Goal: Task Accomplishment & Management: Use online tool/utility

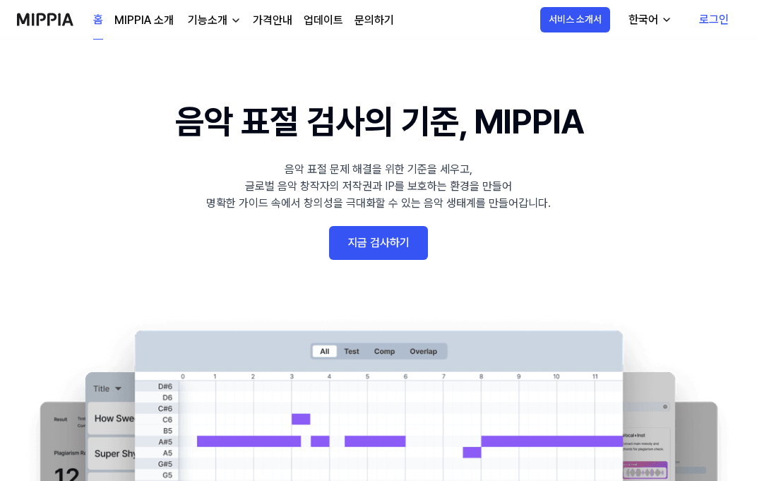
click at [391, 233] on link "지금 검사하기" at bounding box center [378, 243] width 99 height 34
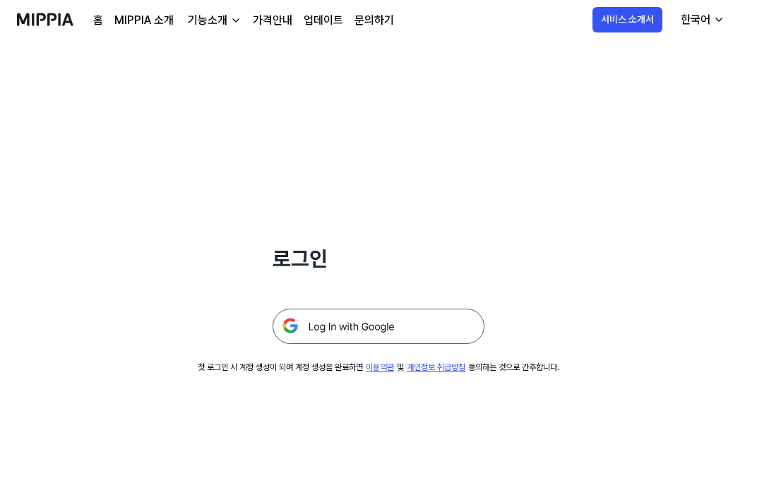
click at [403, 331] on img at bounding box center [379, 326] width 212 height 35
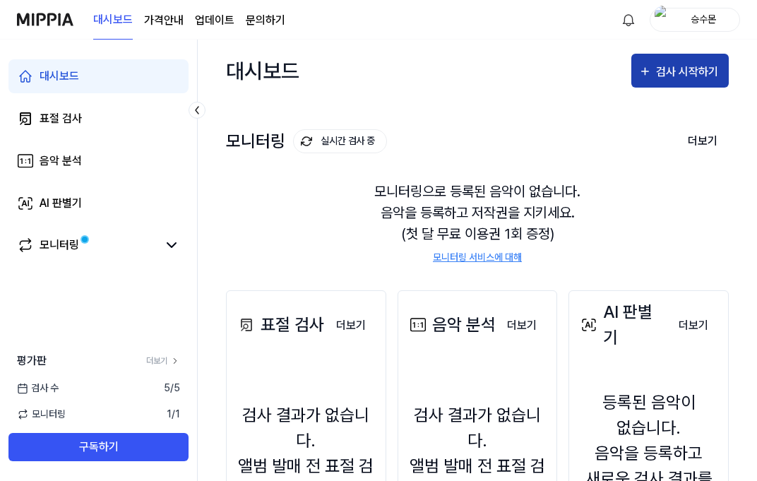
click at [677, 77] on div "검사 시작하기" at bounding box center [689, 72] width 66 height 18
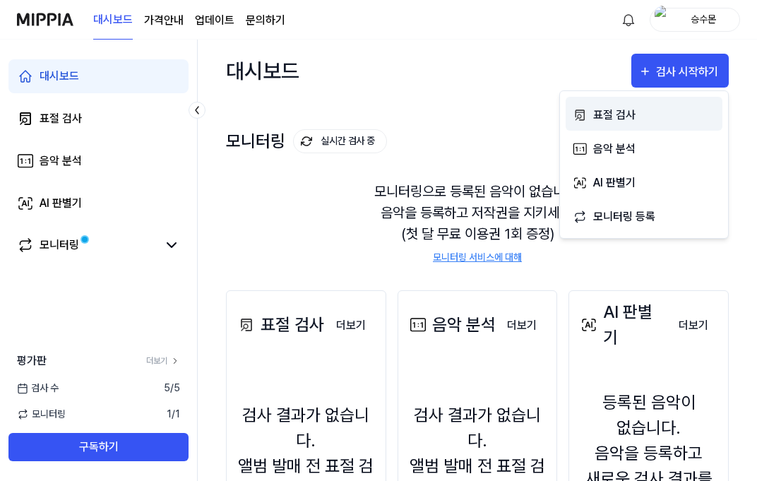
click at [629, 113] on div "표절 검사" at bounding box center [654, 115] width 123 height 18
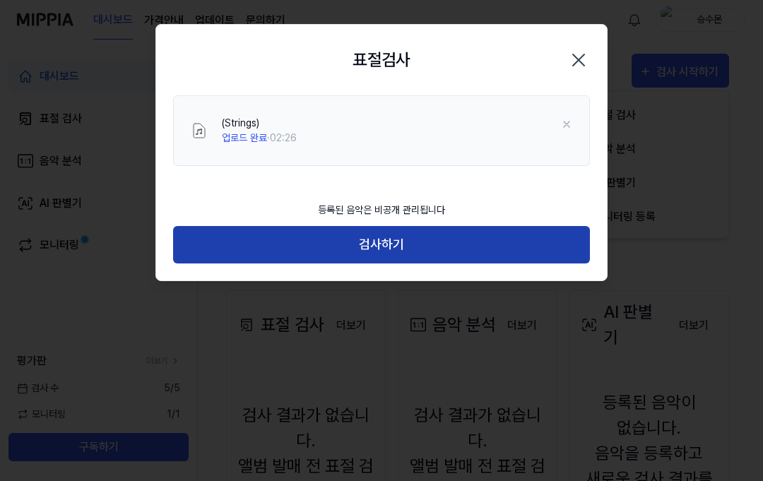
click at [434, 249] on button "검사하기" at bounding box center [381, 244] width 417 height 37
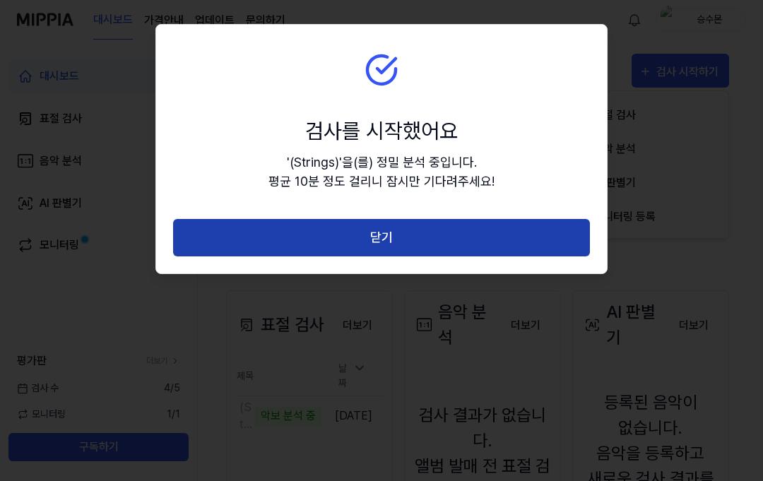
click at [293, 242] on button "닫기" at bounding box center [381, 237] width 417 height 37
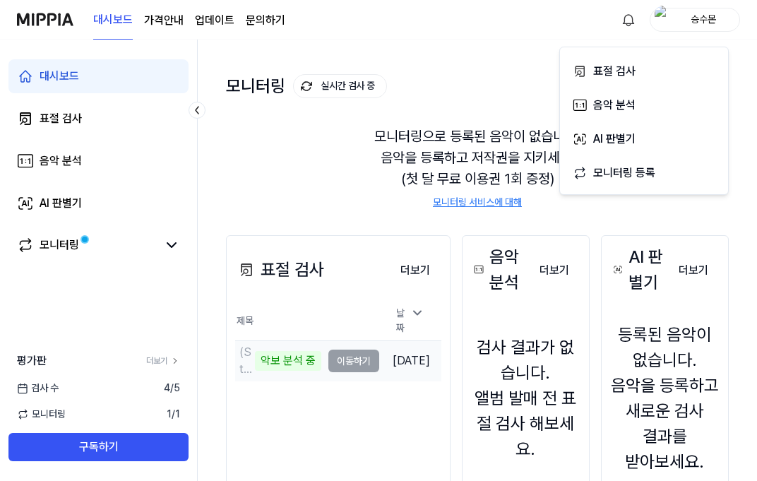
scroll to position [190, 0]
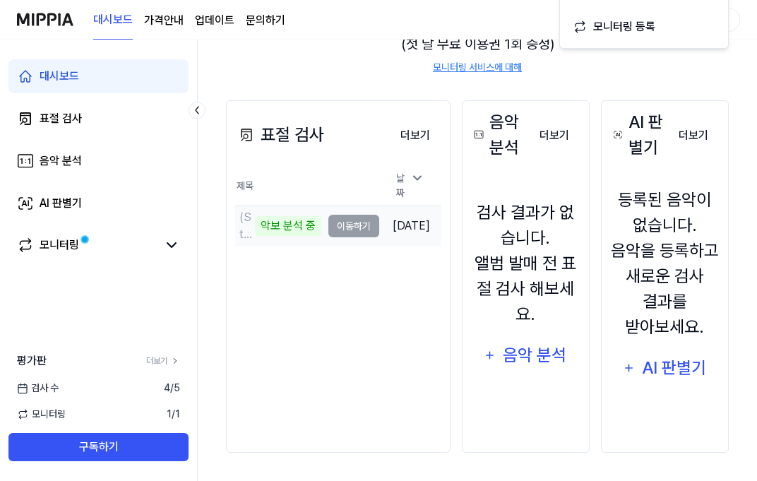
click at [345, 223] on td "(Strings) 악보 분석 중 이동하기" at bounding box center [307, 226] width 144 height 40
click at [349, 223] on td "(Strings) 악보 분석 중 이동하기" at bounding box center [307, 226] width 144 height 40
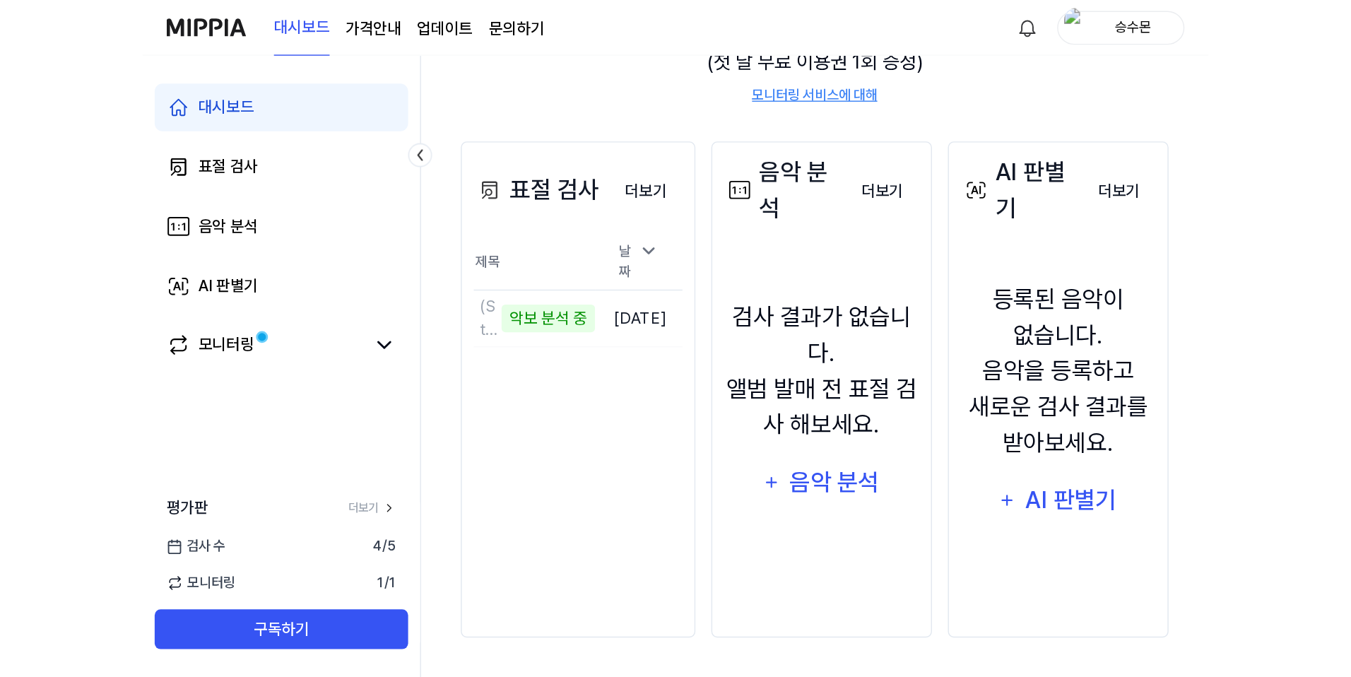
scroll to position [49, 0]
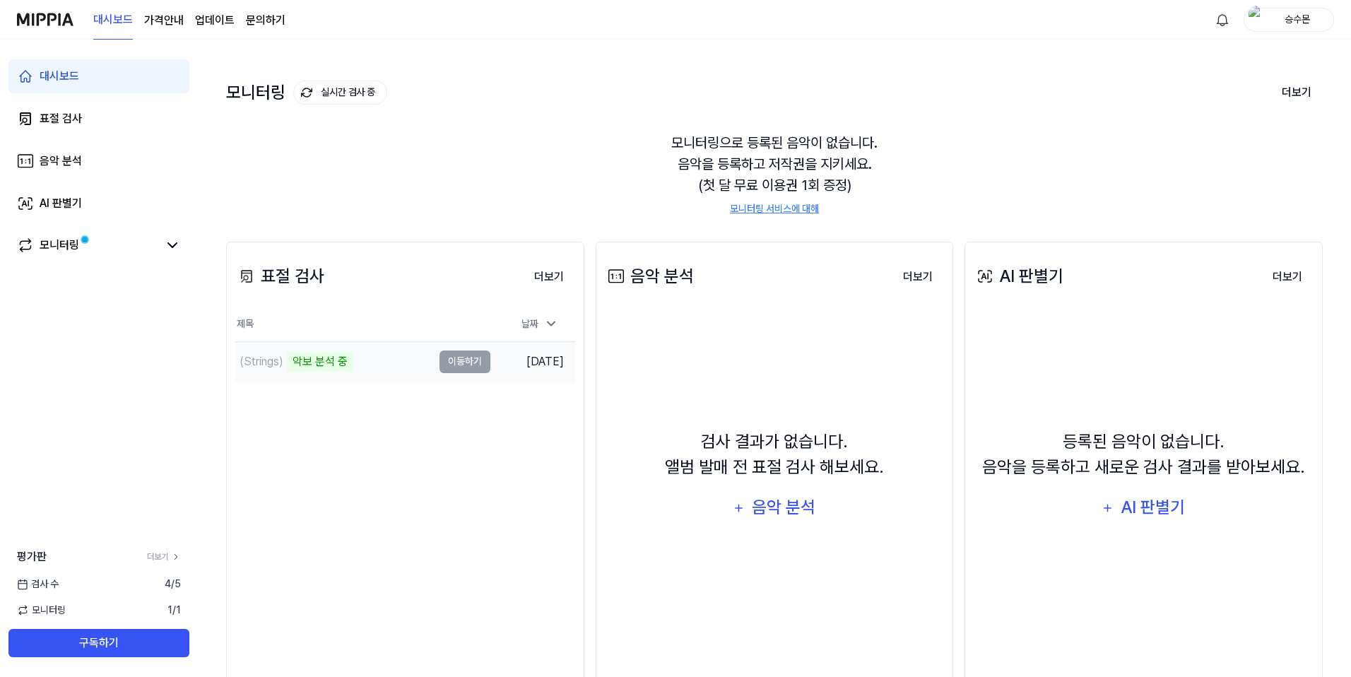
click at [459, 365] on td "(Strings) 악보 분석 중 이동하기" at bounding box center [362, 362] width 255 height 40
click at [548, 326] on icon at bounding box center [551, 323] width 14 height 14
click at [468, 363] on td "(Strings) 악보 분석 중 이동하기" at bounding box center [362, 362] width 255 height 40
click at [294, 364] on div "악보 분석 중" at bounding box center [320, 362] width 66 height 20
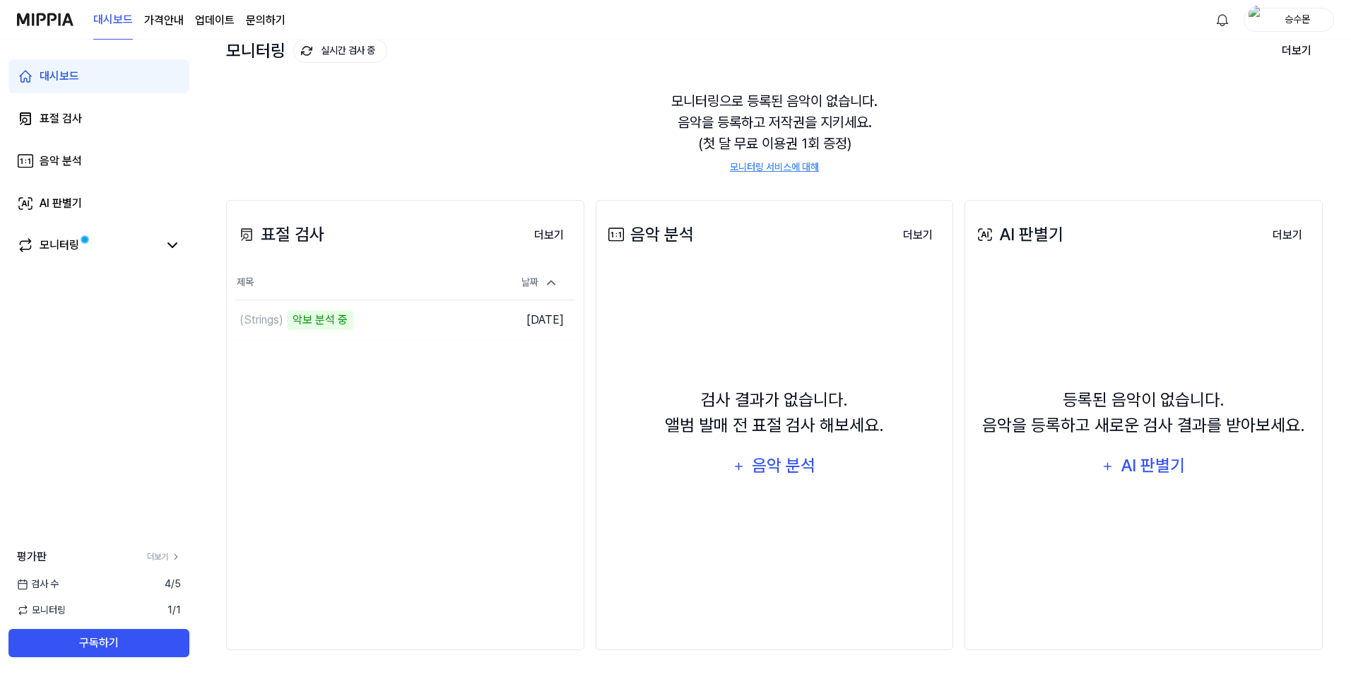
scroll to position [92, 0]
click at [462, 319] on button "이동하기" at bounding box center [464, 318] width 51 height 23
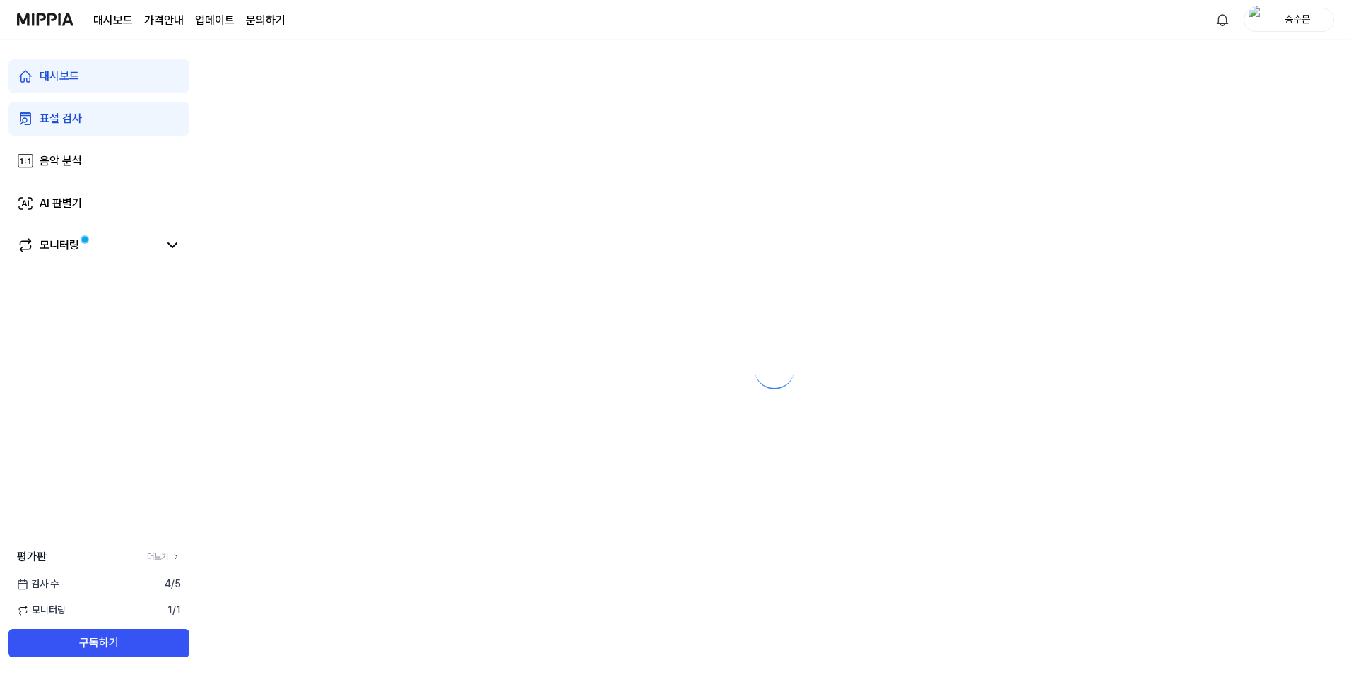
scroll to position [0, 0]
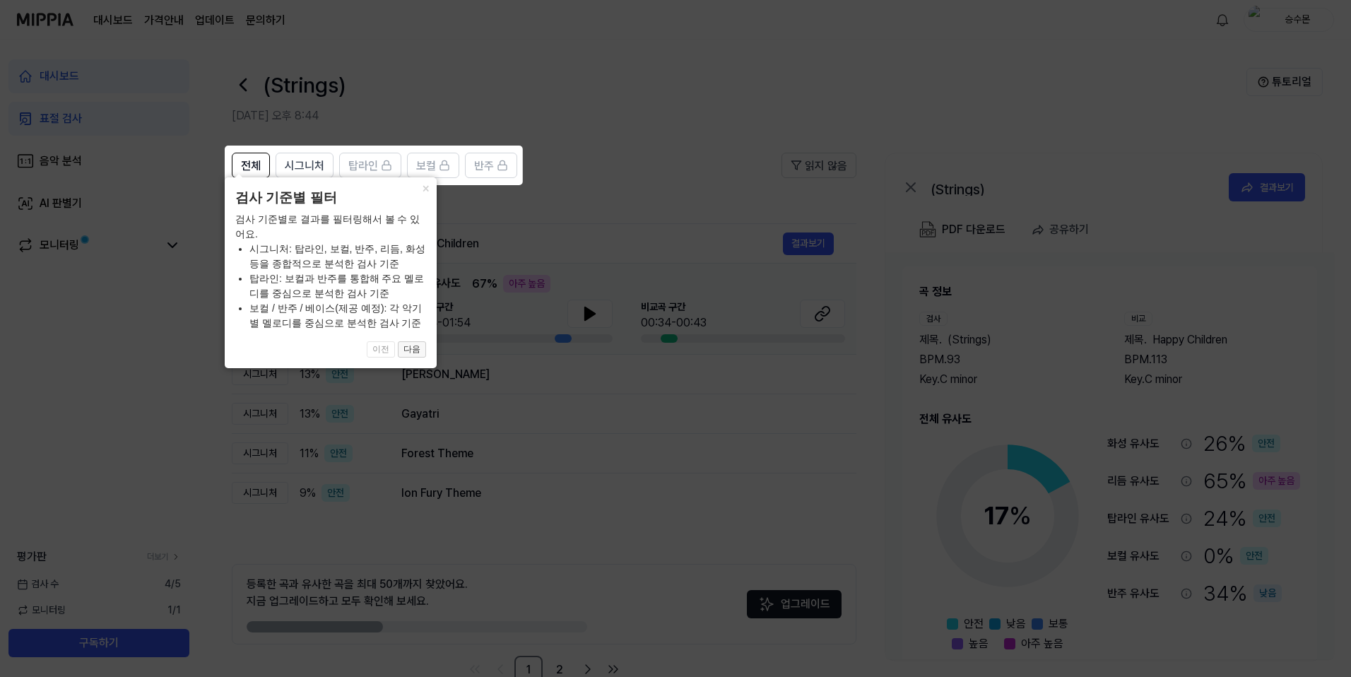
click at [417, 348] on button "다음" at bounding box center [412, 349] width 28 height 17
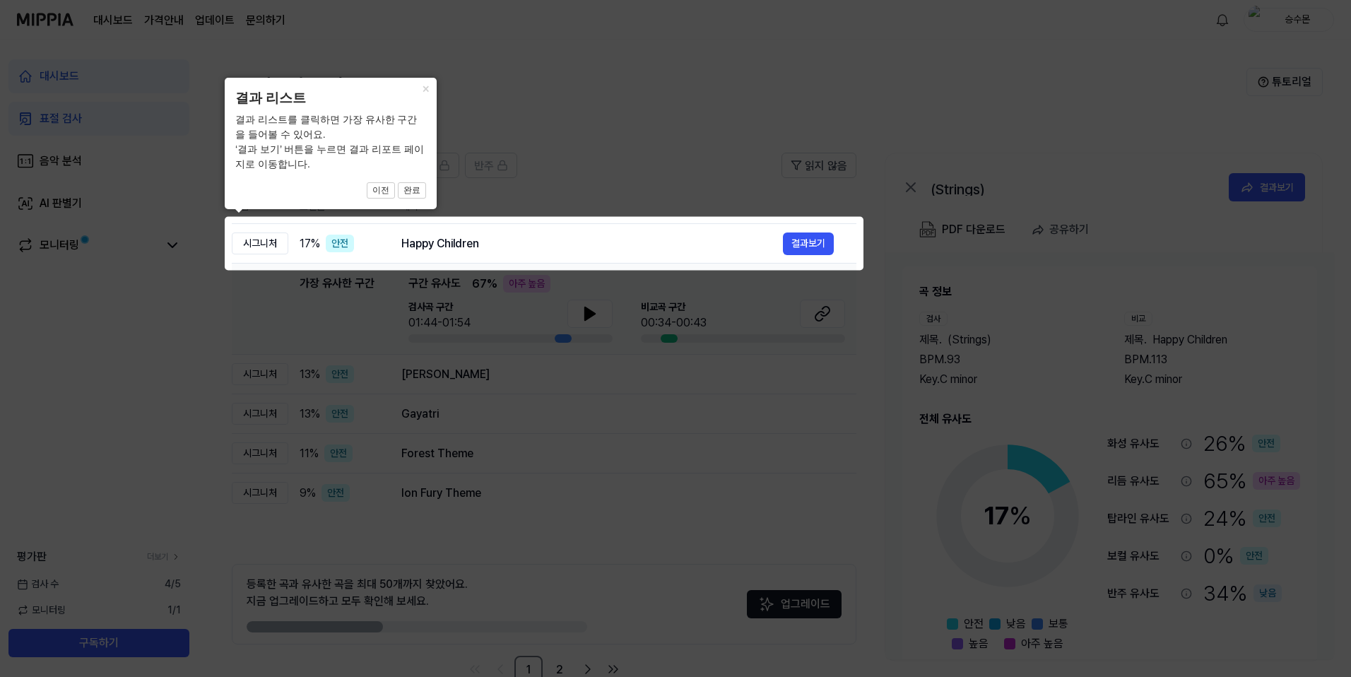
click at [587, 304] on icon at bounding box center [678, 338] width 1356 height 677
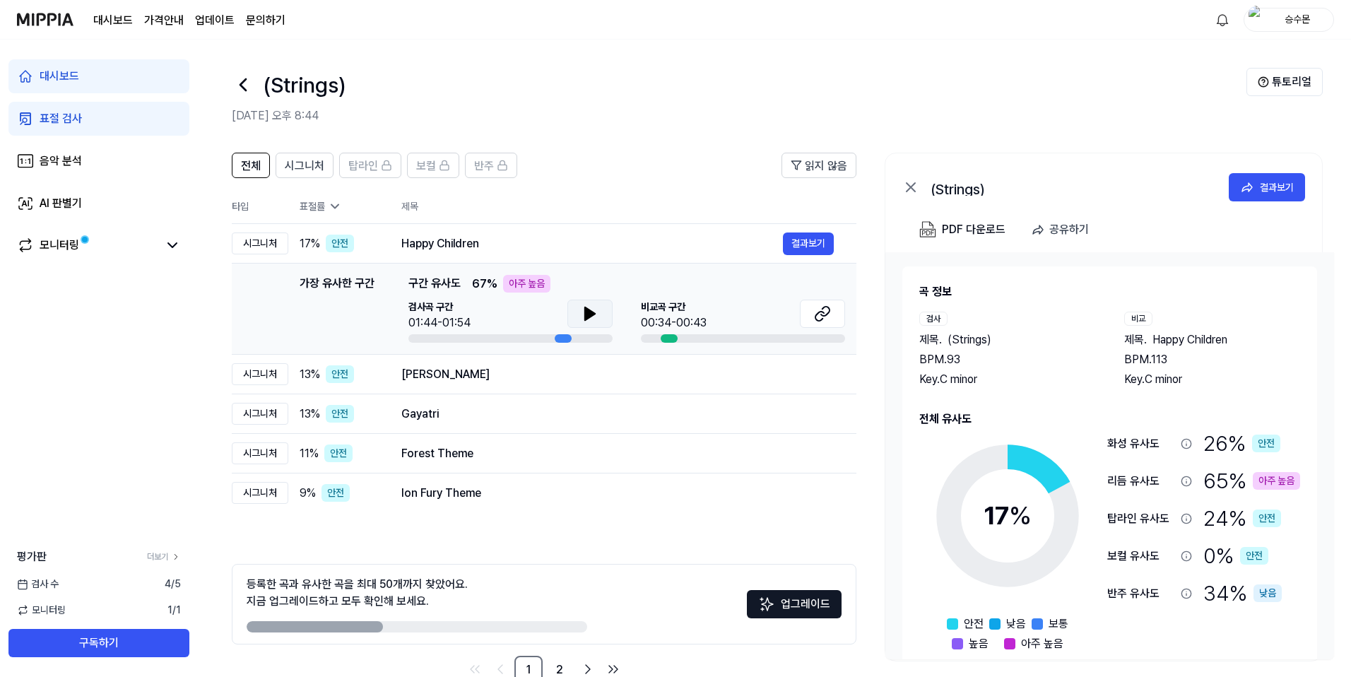
click at [586, 314] on icon at bounding box center [590, 313] width 10 height 13
click at [589, 307] on icon at bounding box center [589, 313] width 17 height 17
click at [757, 311] on button at bounding box center [822, 313] width 45 height 28
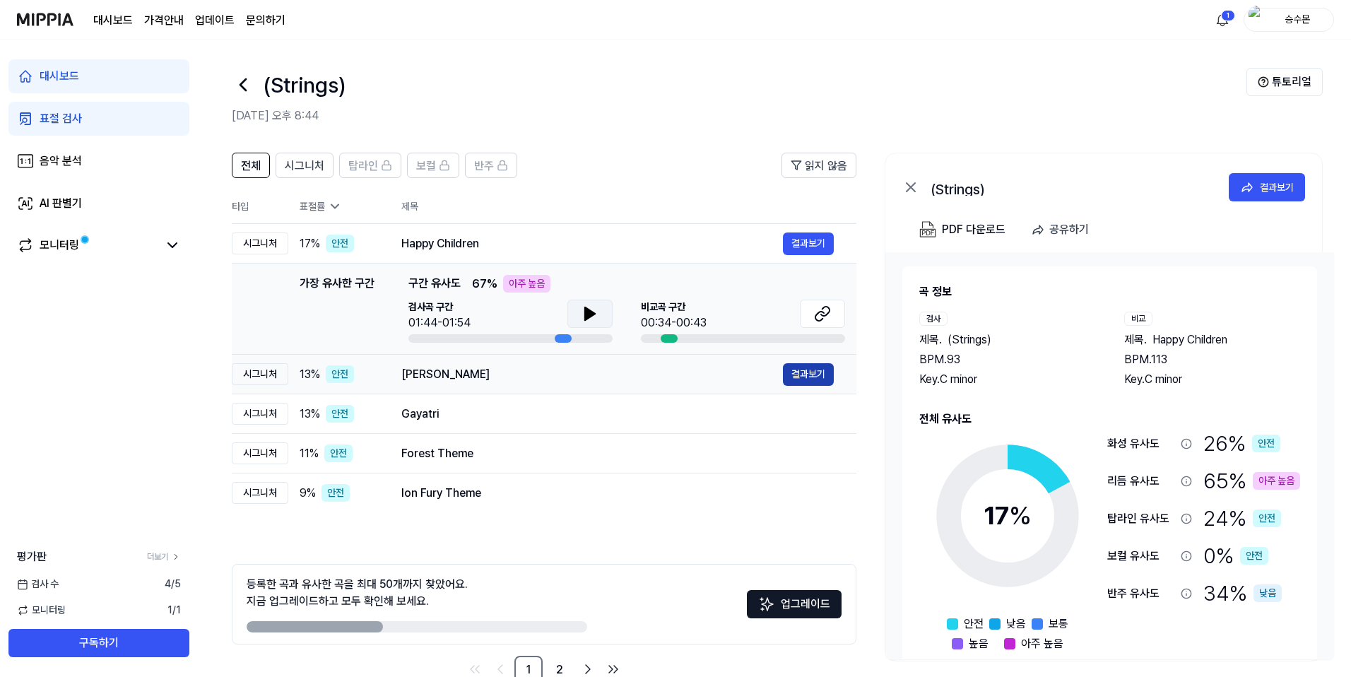
click at [757, 372] on button "결과보기" at bounding box center [808, 374] width 51 height 23
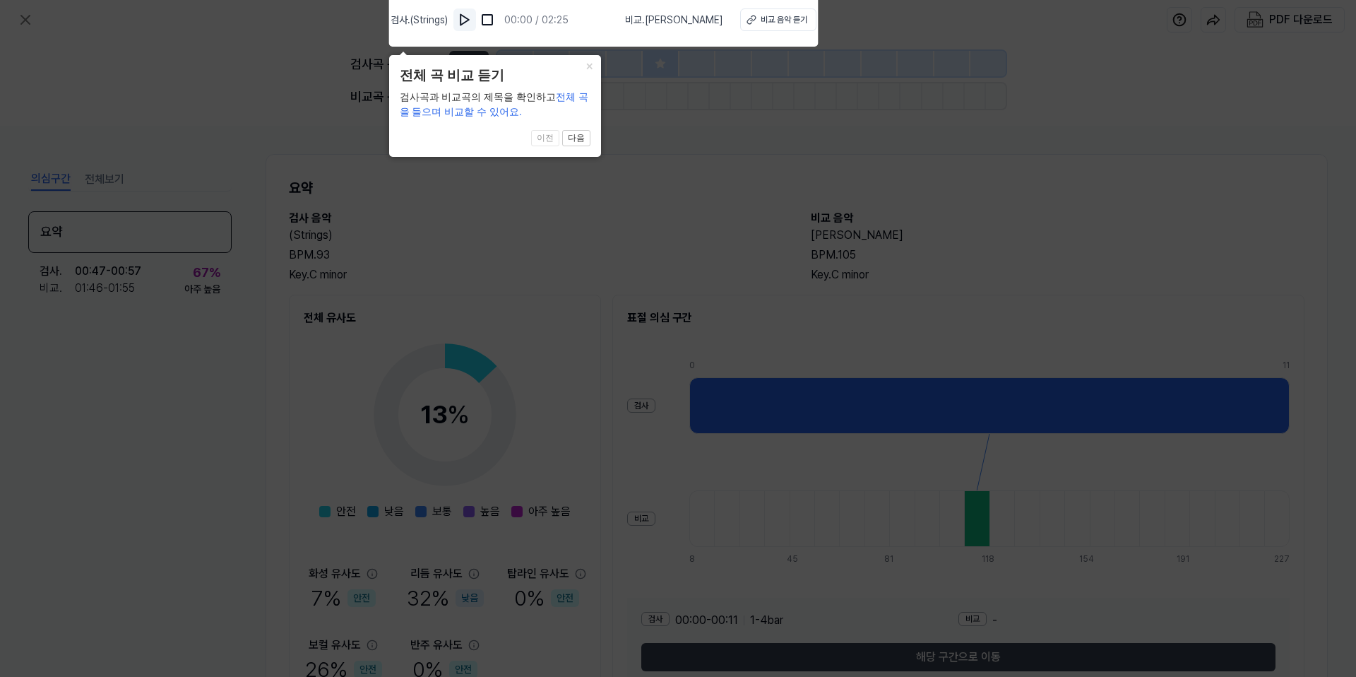
click at [471, 15] on img at bounding box center [465, 20] width 14 height 14
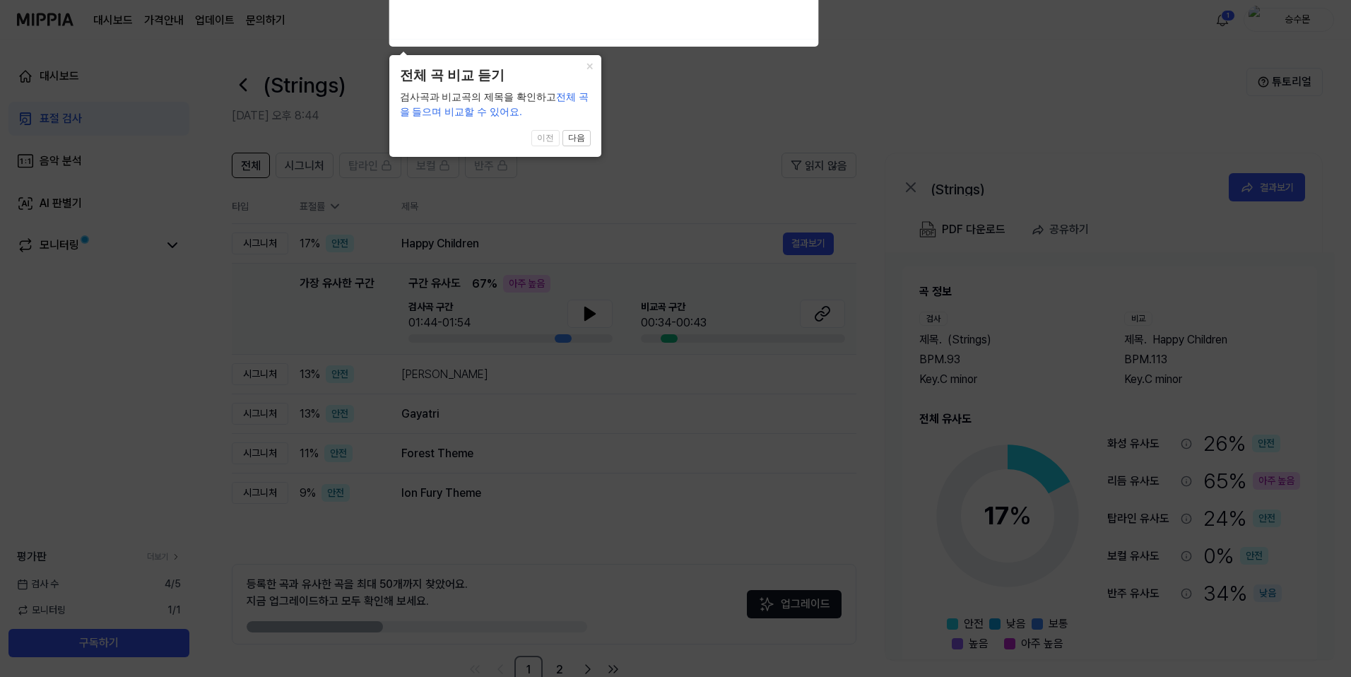
click at [553, 480] on icon at bounding box center [678, 335] width 1356 height 684
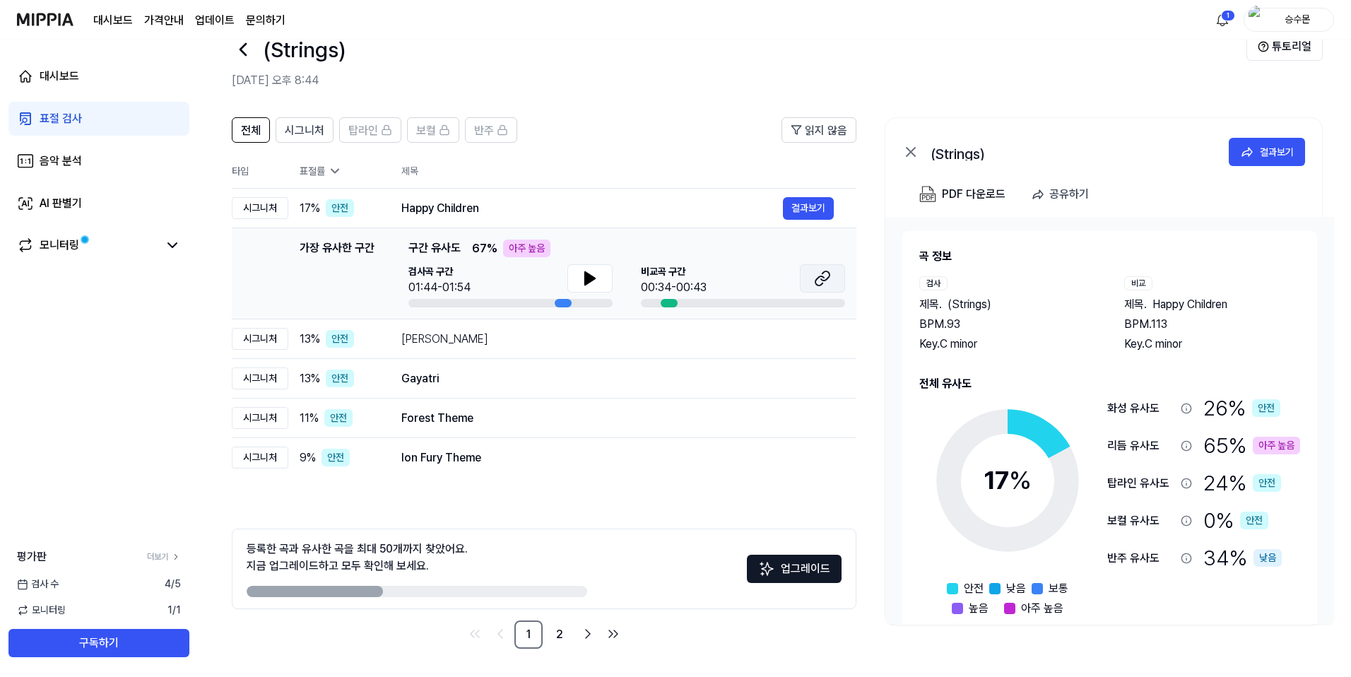
click at [757, 285] on icon at bounding box center [819, 280] width 8 height 9
